Goal: Information Seeking & Learning: Learn about a topic

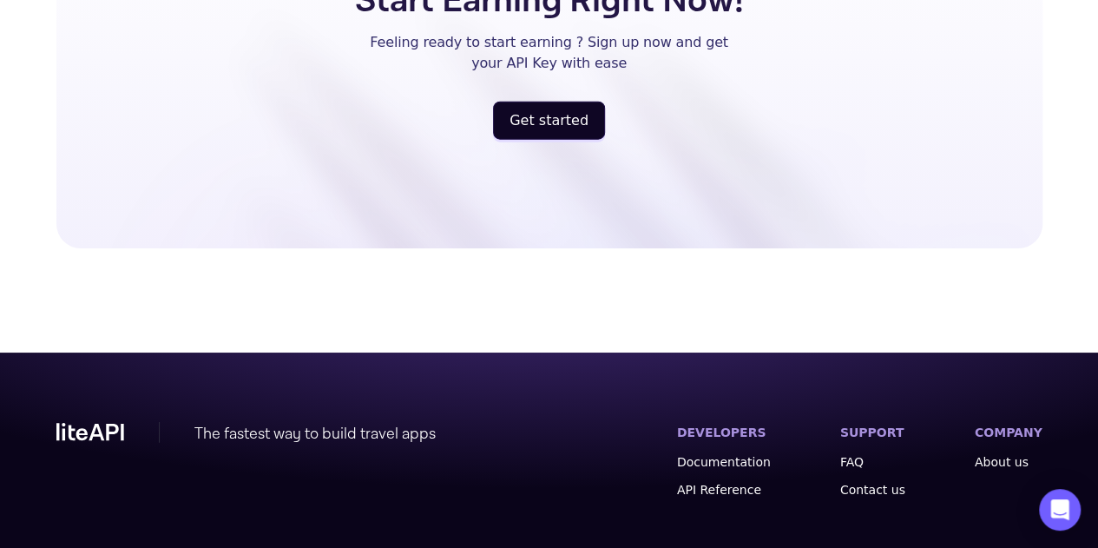
scroll to position [5339, 0]
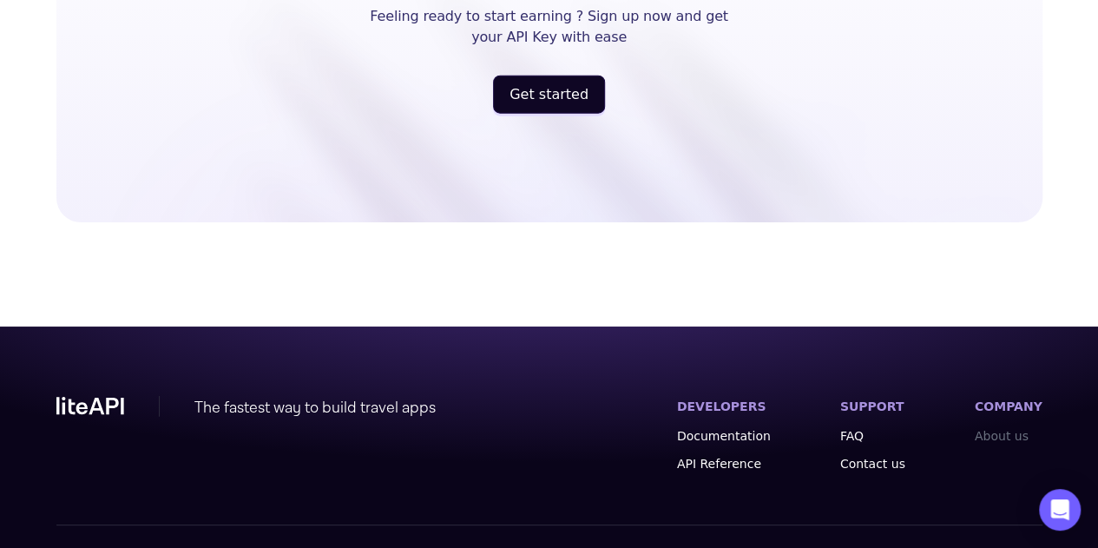
click at [1008, 427] on link "About us" at bounding box center [1009, 435] width 68 height 17
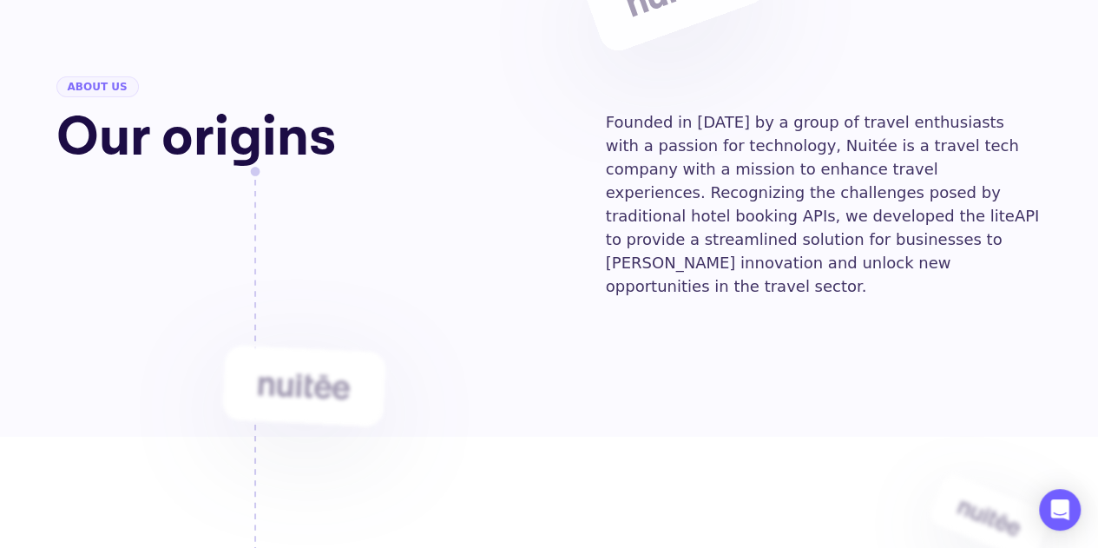
scroll to position [87, 0]
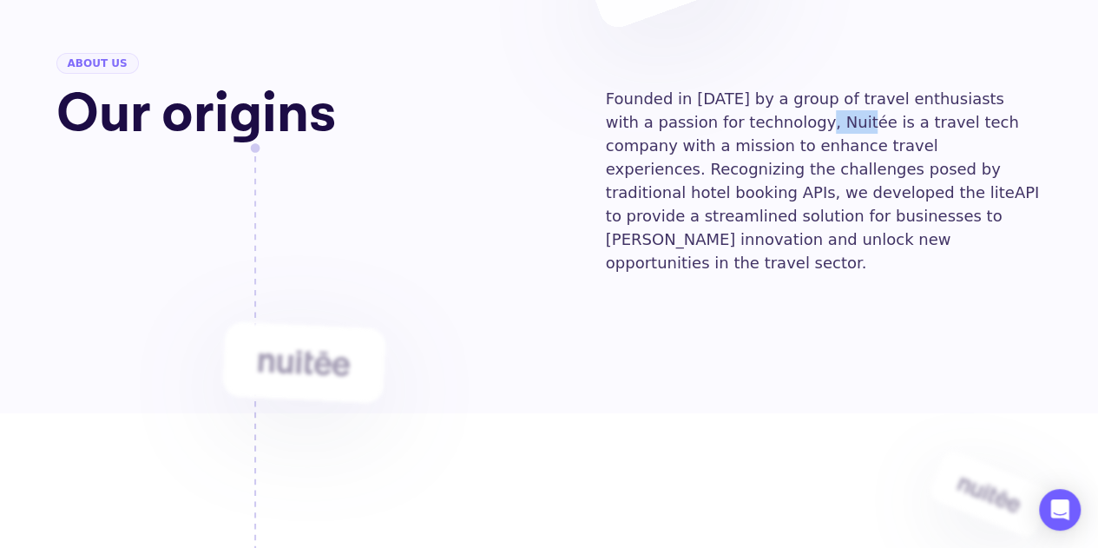
drag, startPoint x: 772, startPoint y: 122, endPoint x: 808, endPoint y: 124, distance: 35.6
click at [815, 122] on p "Founded in 2017 by a group of travel enthusiasts with a passion for technology,…" at bounding box center [824, 180] width 436 height 187
copy p "Nuitée"
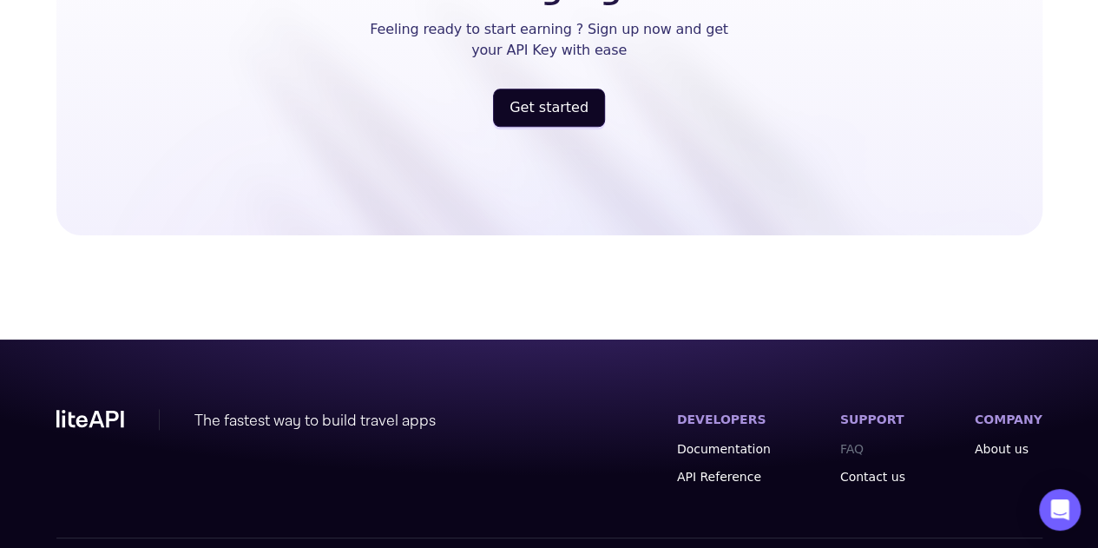
scroll to position [4195, 0]
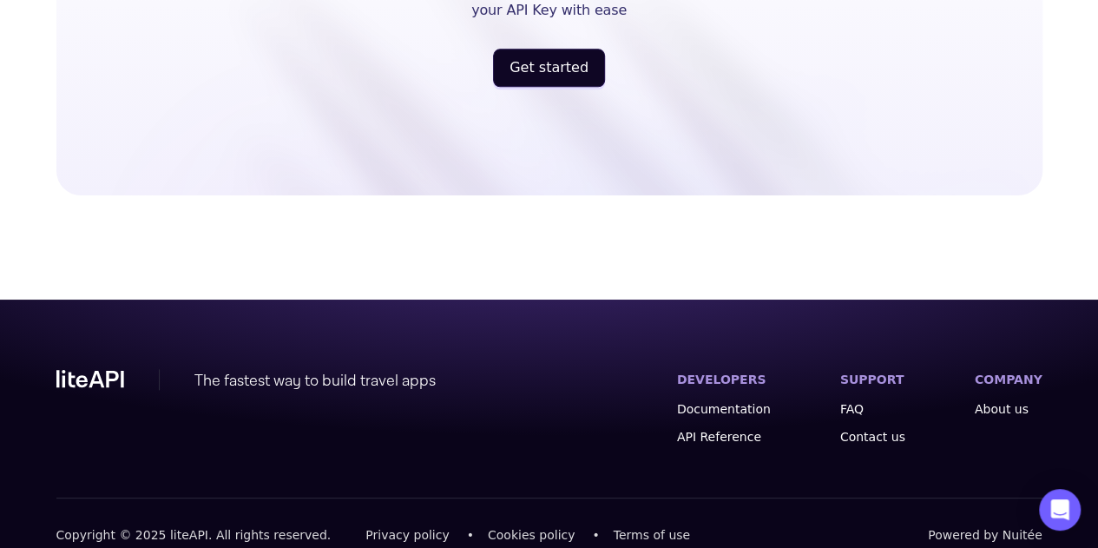
click at [1006, 526] on span "Powered by Nuitée" at bounding box center [985, 534] width 115 height 17
drag, startPoint x: 1006, startPoint y: 512, endPoint x: 1034, endPoint y: 511, distance: 27.8
click at [1034, 526] on span "Powered by Nuitée" at bounding box center [985, 534] width 115 height 17
